Goal: Answer question/provide support: Share knowledge or assist other users

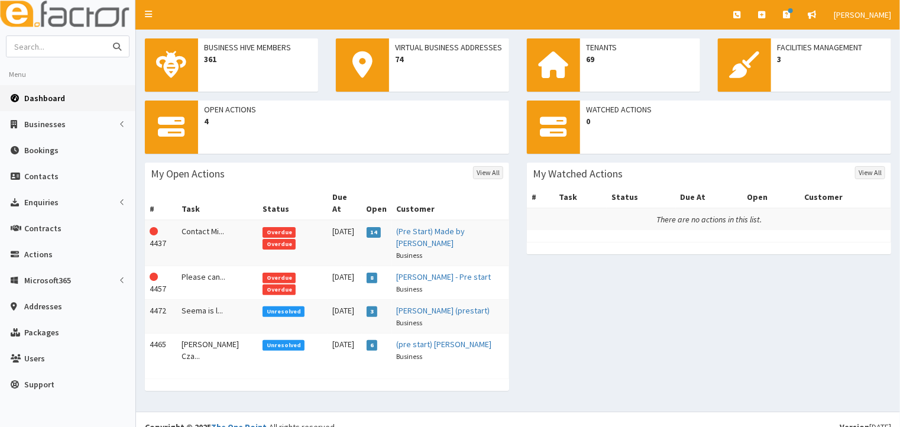
click at [66, 48] on input "text" at bounding box center [56, 46] width 99 height 21
type input "tony wood"
click at [120, 43] on icon "submit" at bounding box center [117, 47] width 8 height 8
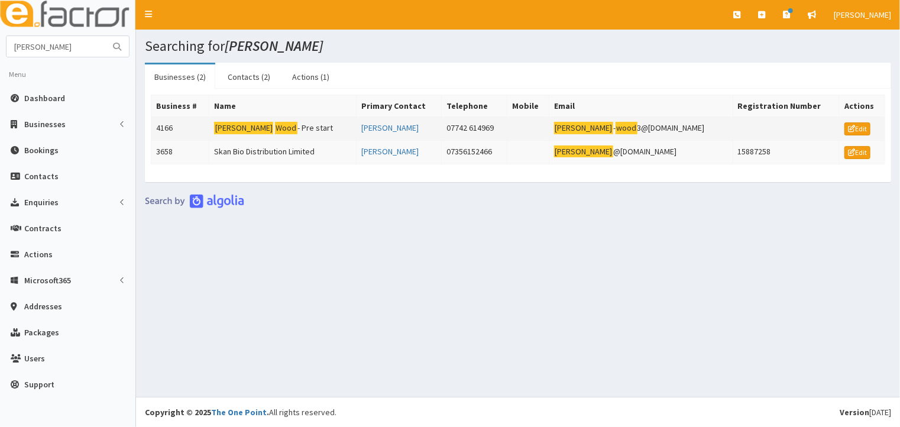
click at [275, 126] on mark "Wood" at bounding box center [286, 128] width 22 height 12
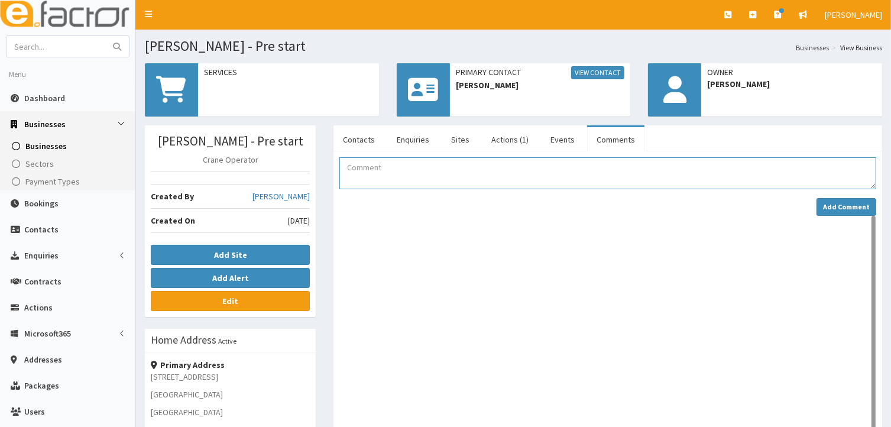
click at [381, 173] on textarea "Comment" at bounding box center [607, 173] width 537 height 32
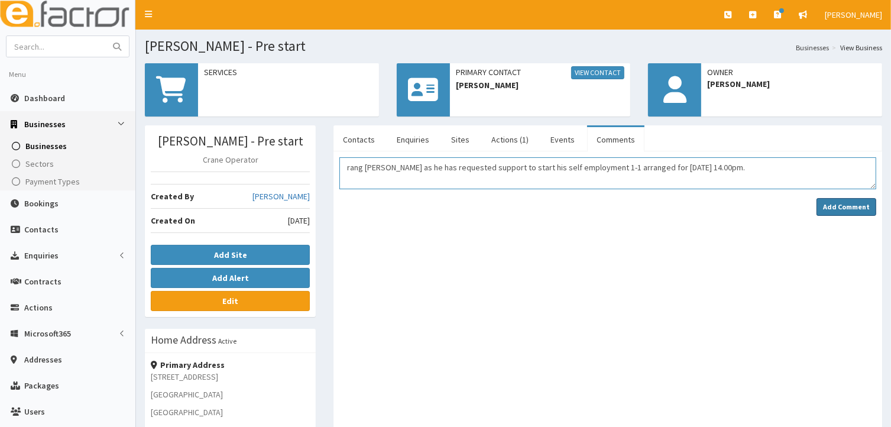
type textarea "rang Tony as he has requested support to start his self employment 1-1 arranged…"
click at [837, 207] on strong "Add Comment" at bounding box center [846, 206] width 47 height 9
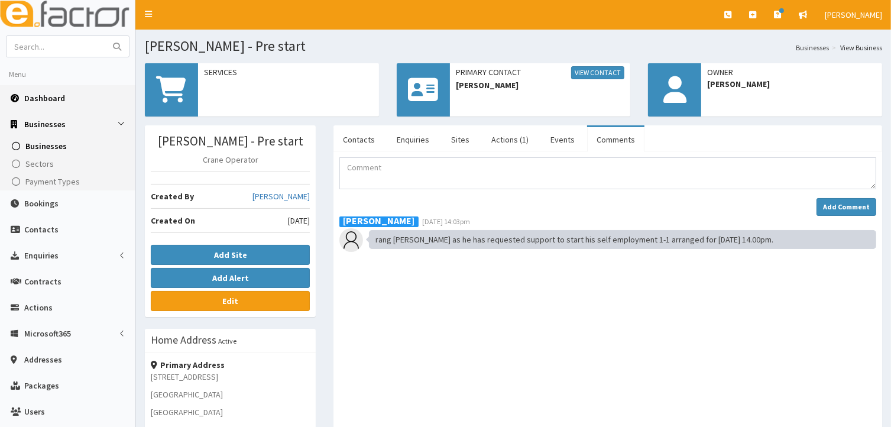
click at [51, 99] on span "Dashboard" at bounding box center [44, 98] width 41 height 11
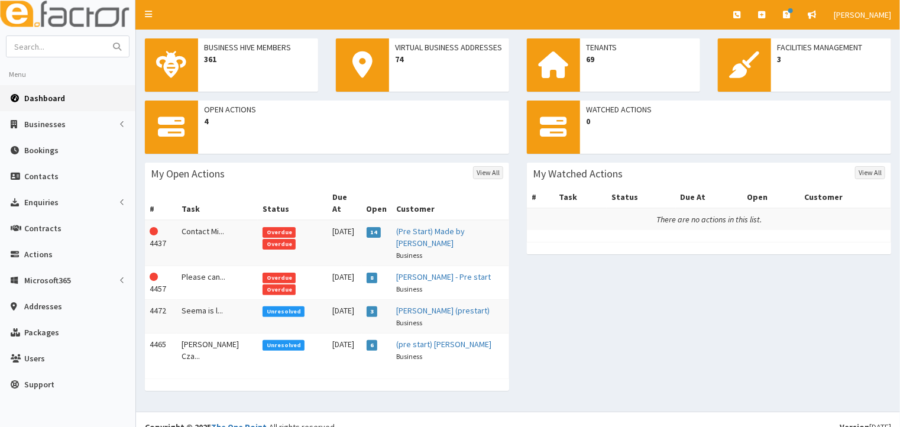
click at [263, 273] on span "Overdue" at bounding box center [279, 278] width 33 height 11
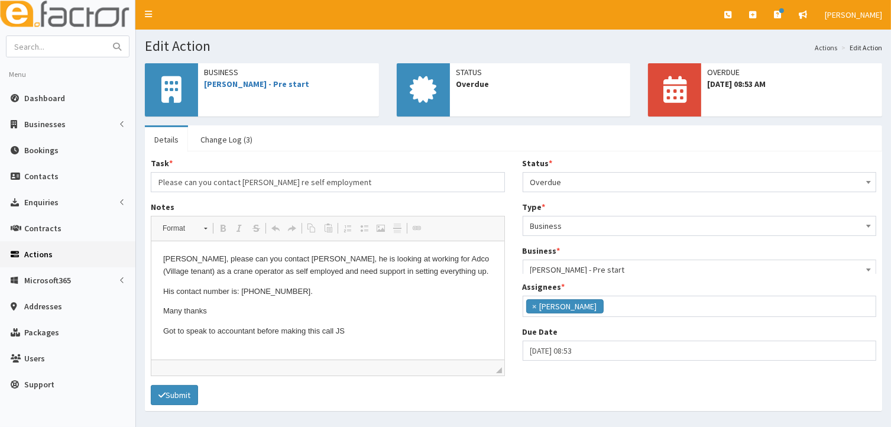
scroll to position [29, 0]
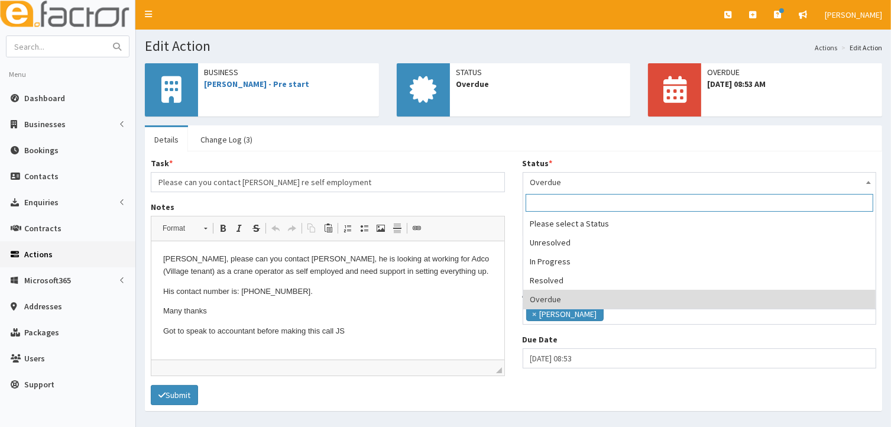
click at [872, 182] on span at bounding box center [869, 181] width 12 height 17
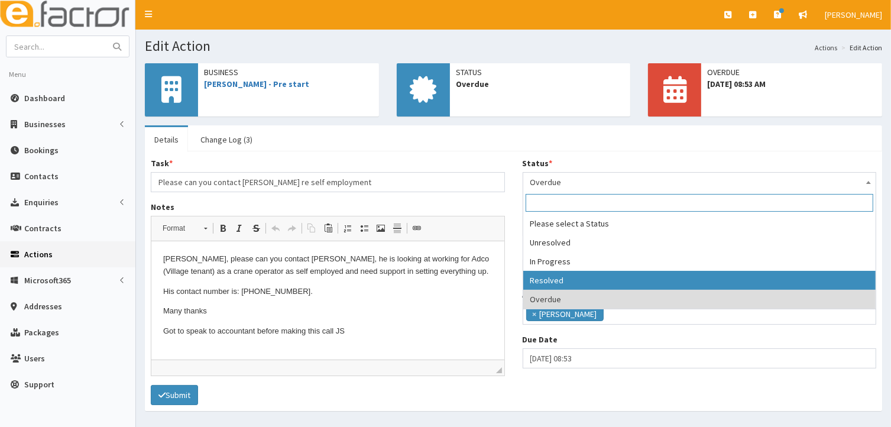
select select "3"
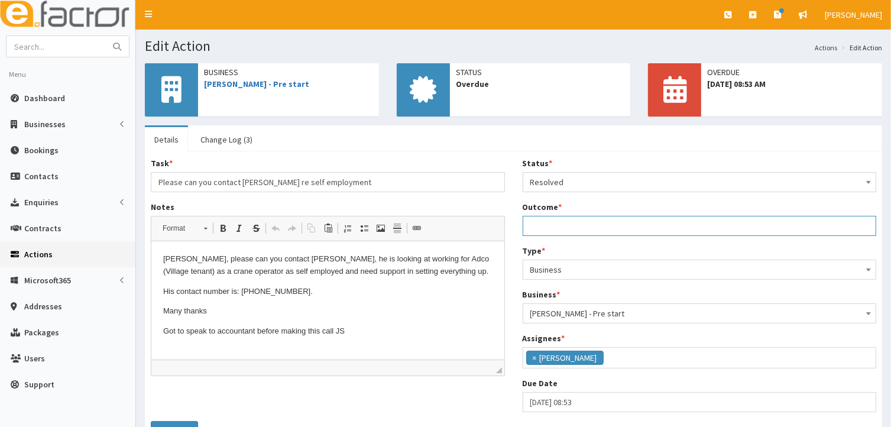
click at [539, 223] on input "Outcome *" at bounding box center [700, 226] width 354 height 20
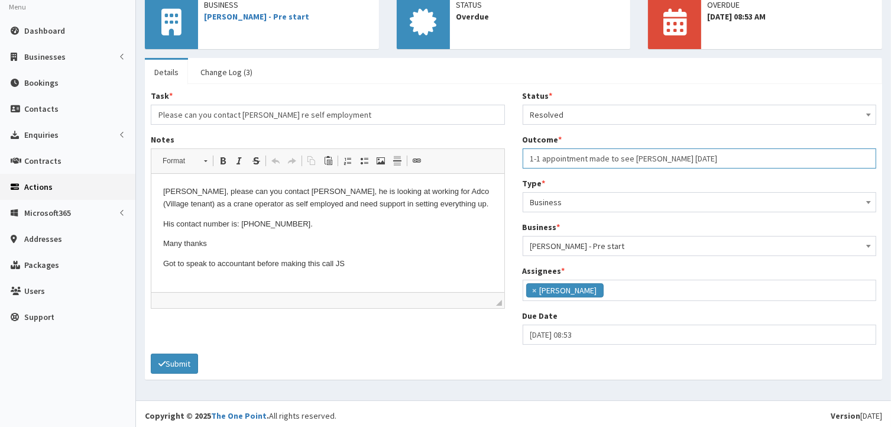
scroll to position [70, 0]
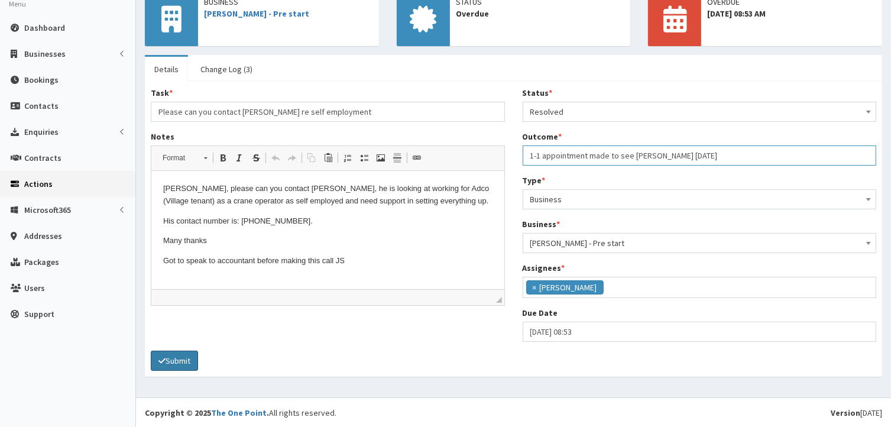
type input "1-1 appointment made to see [PERSON_NAME] [DATE]"
click at [177, 355] on button "Submit" at bounding box center [174, 361] width 47 height 20
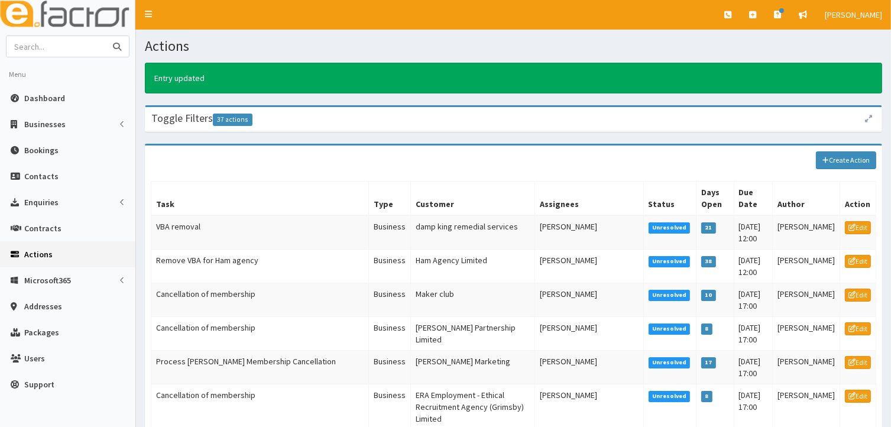
click at [36, 48] on input "text" at bounding box center [56, 46] width 99 height 21
type input "[PERSON_NAME]"
click at [116, 43] on icon "submit" at bounding box center [117, 47] width 8 height 8
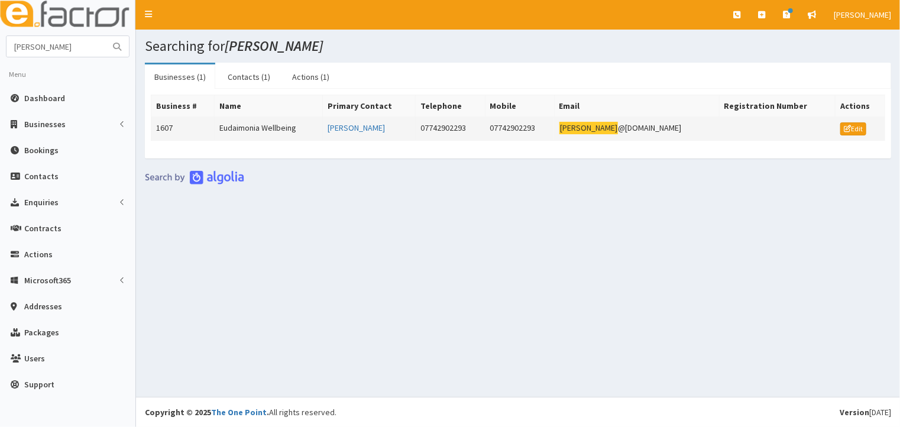
click at [226, 125] on td "Eudaimonia Wellbeing" at bounding box center [269, 129] width 108 height 24
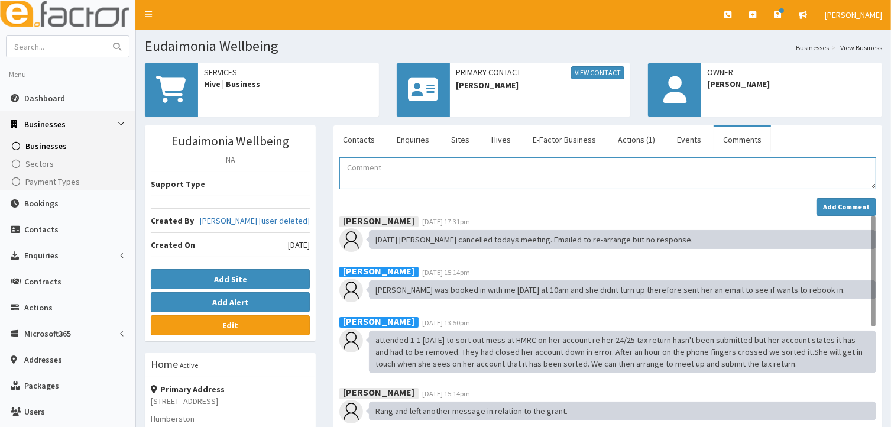
click at [358, 170] on textarea "Comment" at bounding box center [607, 173] width 537 height 32
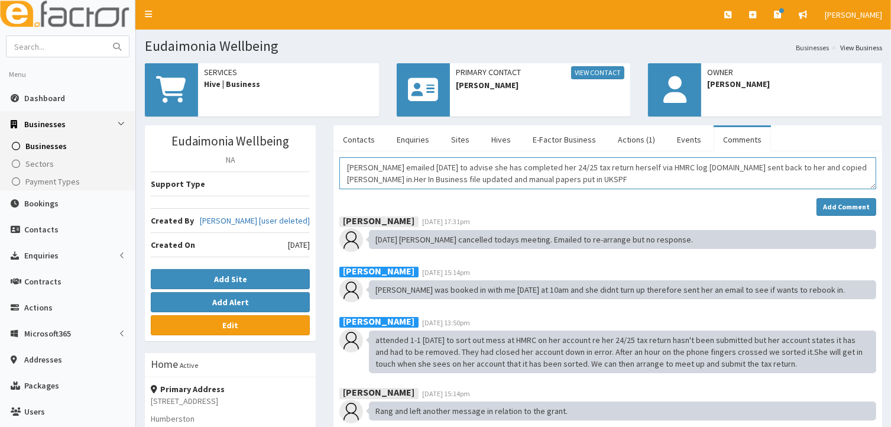
drag, startPoint x: 480, startPoint y: 177, endPoint x: 567, endPoint y: 177, distance: 86.9
click at [567, 177] on textarea "Sam emailed today to advise she has completed her 24/25 tax return herself via …" at bounding box center [607, 173] width 537 height 32
type textarea "Sam emailed today to advise she has completed her 24/25 tax return herself via …"
click at [844, 206] on strong "Add Comment" at bounding box center [846, 206] width 47 height 9
